Goal: Information Seeking & Learning: Learn about a topic

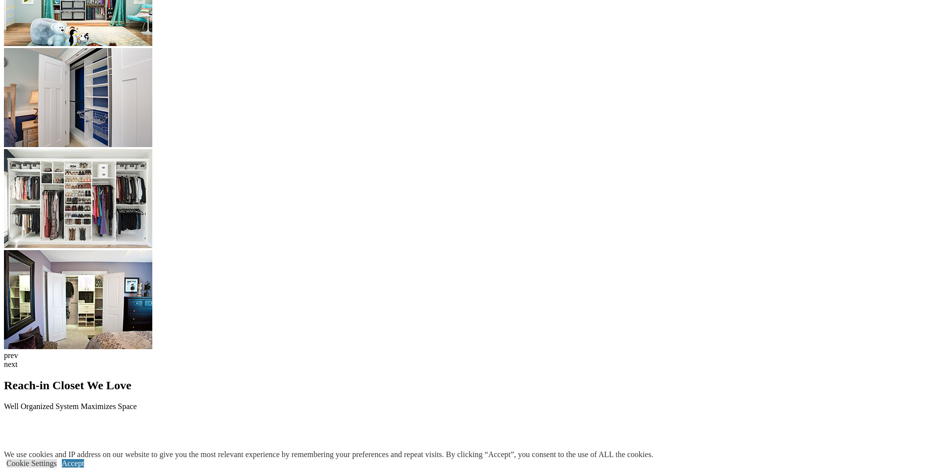
scroll to position [1856, 0]
